Goal: Navigation & Orientation: Find specific page/section

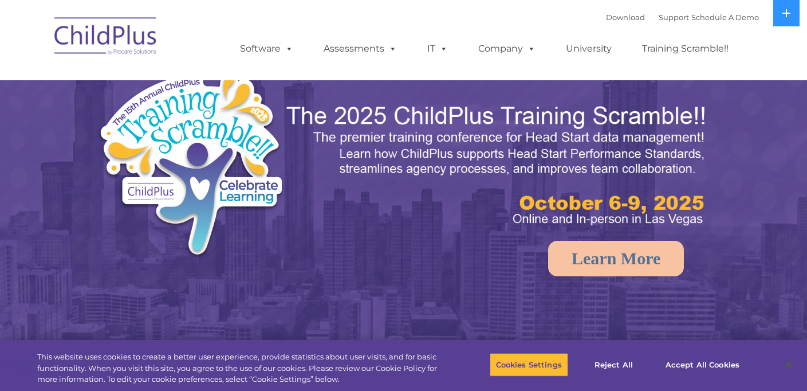
select select "MEDIUM"
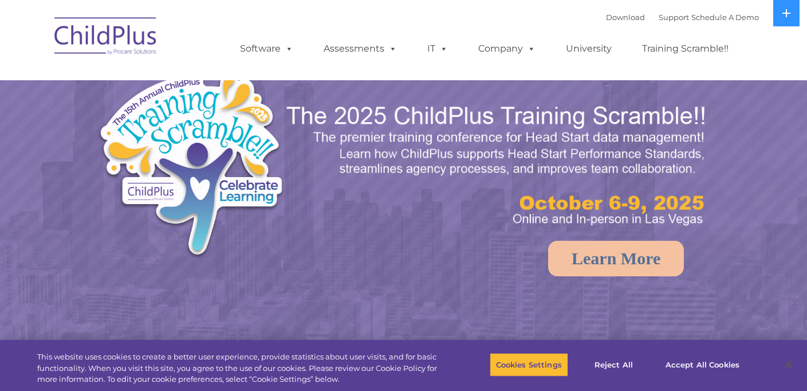
select select "MEDIUM"
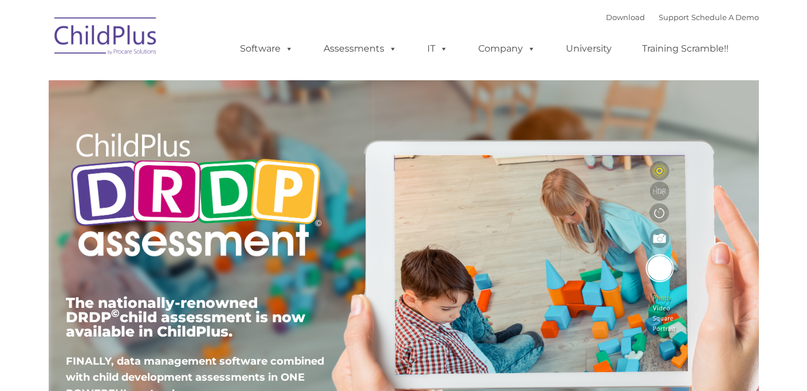
type input ""
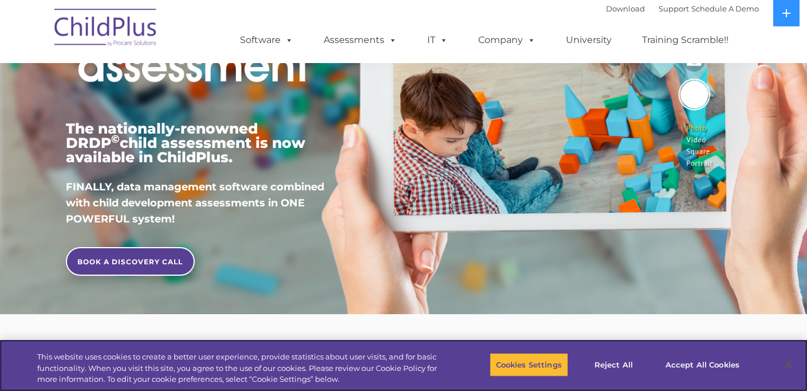
scroll to position [174, 0]
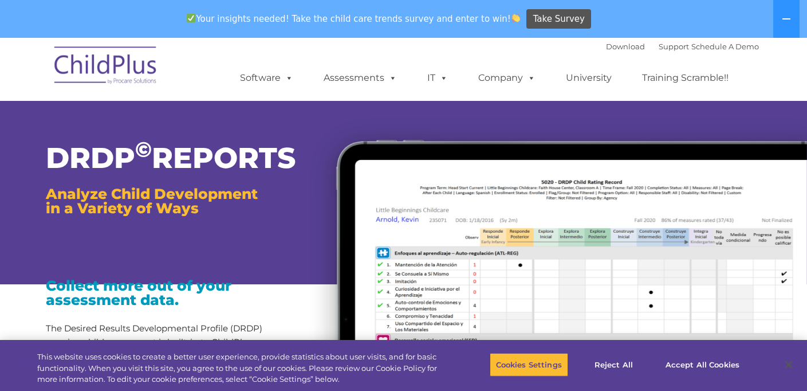
click at [117, 72] on img at bounding box center [106, 66] width 115 height 57
click at [114, 66] on img at bounding box center [106, 66] width 115 height 57
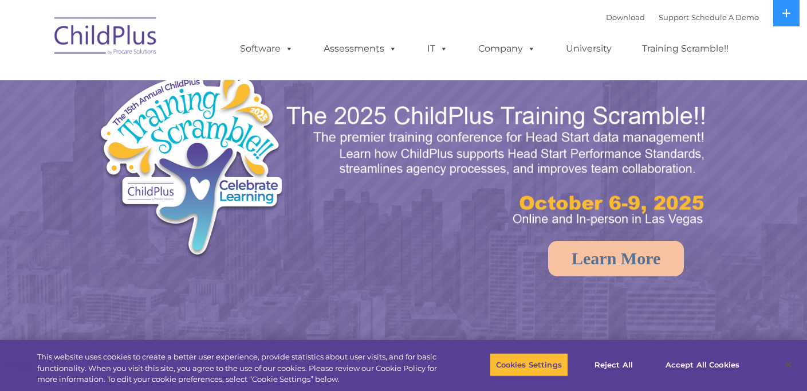
select select "MEDIUM"
